Goal: Task Accomplishment & Management: Use online tool/utility

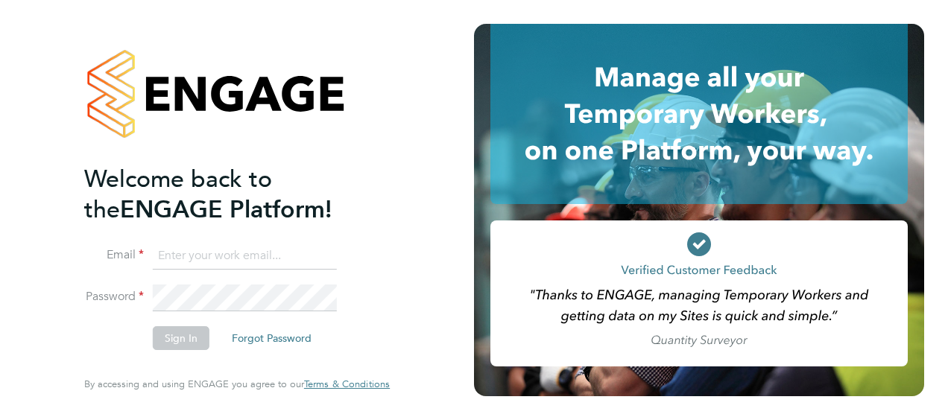
type input "[PERSON_NAME][EMAIL_ADDRESS][PERSON_NAME][DOMAIN_NAME]"
click at [184, 340] on button "Sign In" at bounding box center [181, 338] width 57 height 24
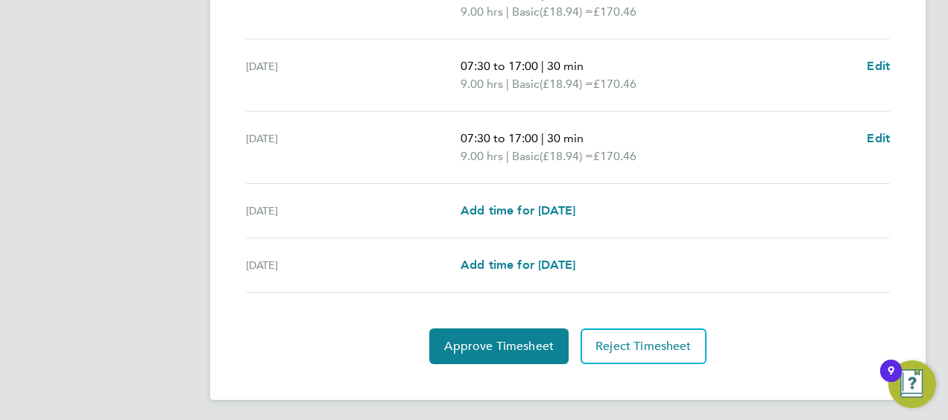
scroll to position [522, 0]
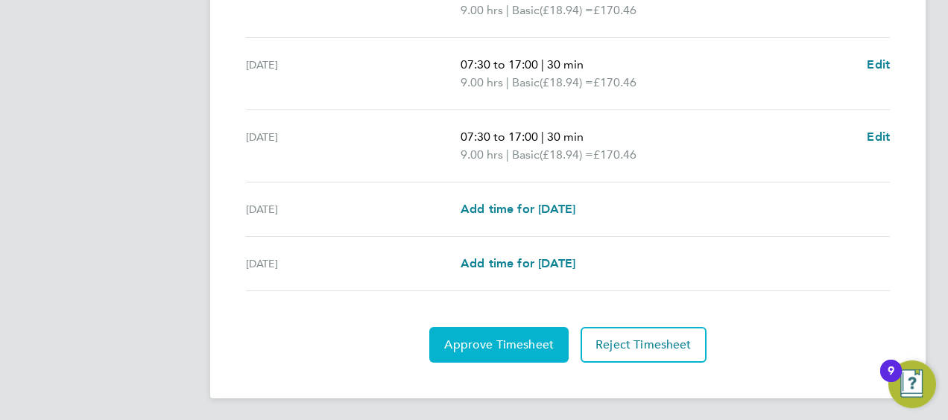
click at [529, 344] on span "Approve Timesheet" at bounding box center [499, 345] width 110 height 15
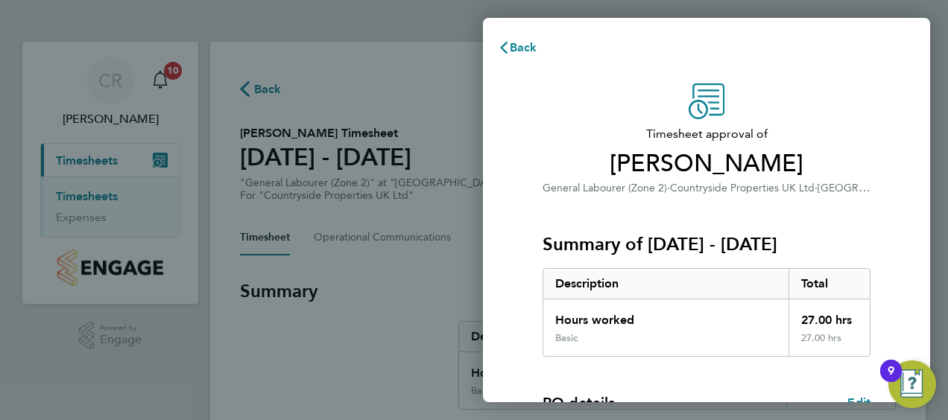
drag, startPoint x: 927, startPoint y: 181, endPoint x: 919, endPoint y: 276, distance: 95.0
click at [919, 276] on div "Timesheet approval of [PERSON_NAME] General Labourer (Zone 2) · Countryside Pro…" at bounding box center [706, 381] width 447 height 630
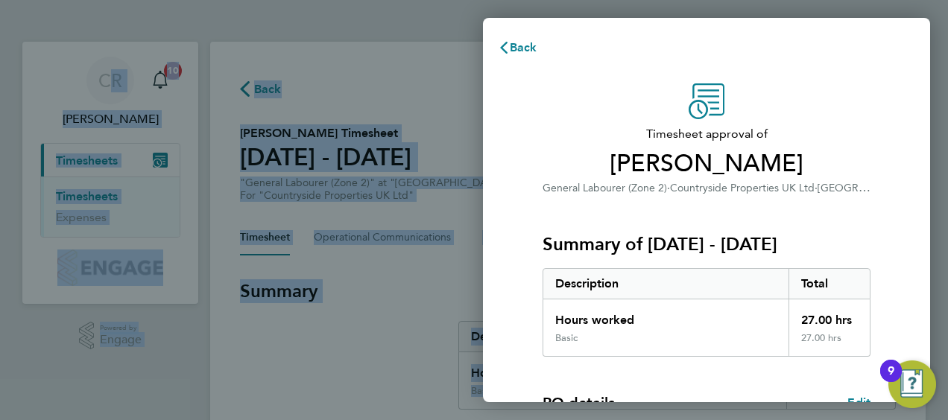
drag, startPoint x: 919, startPoint y: 276, endPoint x: 950, endPoint y: 214, distance: 69.3
click at [947, 0] on html "CR [PERSON_NAME] Notifications 10 Applications: Current page: Timesheets Timesh…" at bounding box center [474, 0] width 948 height 0
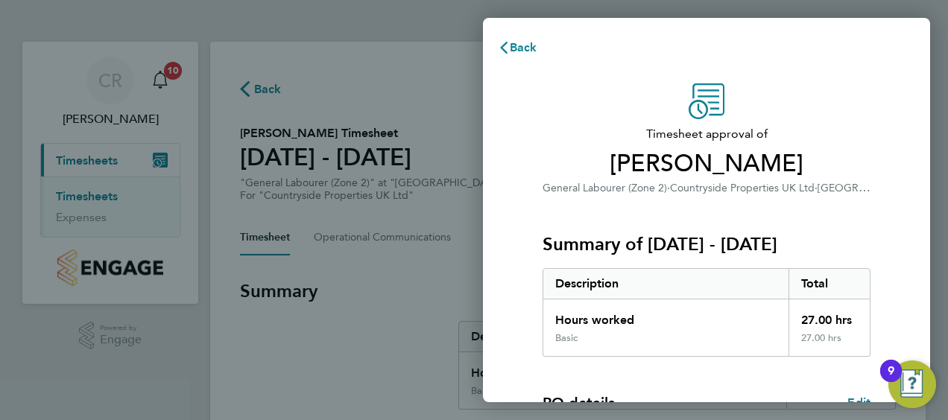
click at [641, 332] on div "Basic" at bounding box center [665, 344] width 245 height 24
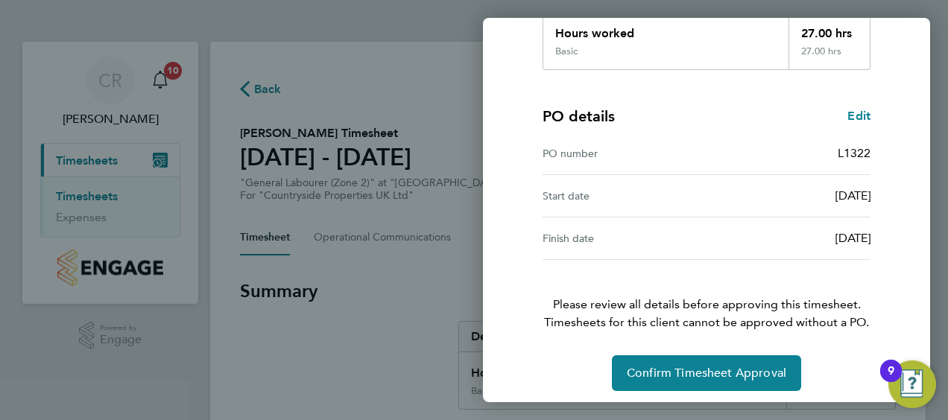
scroll to position [292, 0]
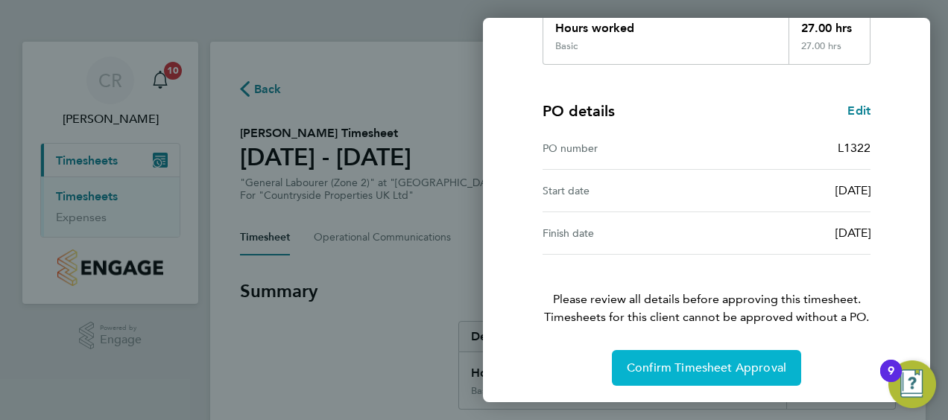
click at [697, 361] on span "Confirm Timesheet Approval" at bounding box center [706, 368] width 159 height 15
